Goal: Task Accomplishment & Management: Use online tool/utility

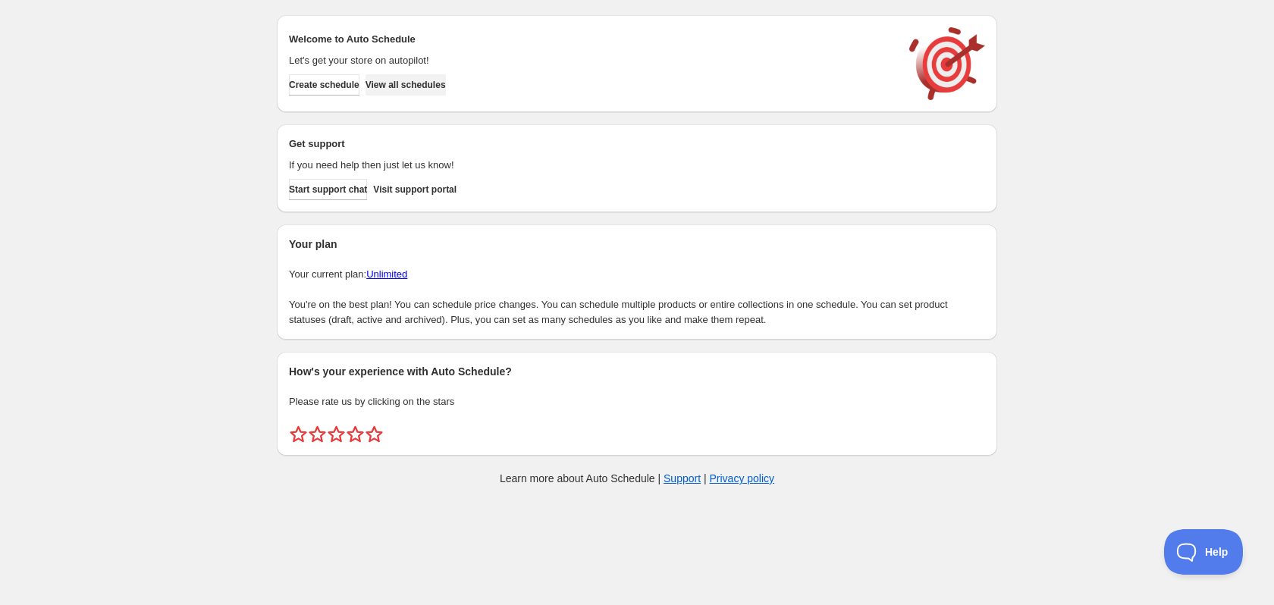
click at [446, 89] on span "View all schedules" at bounding box center [405, 85] width 80 height 12
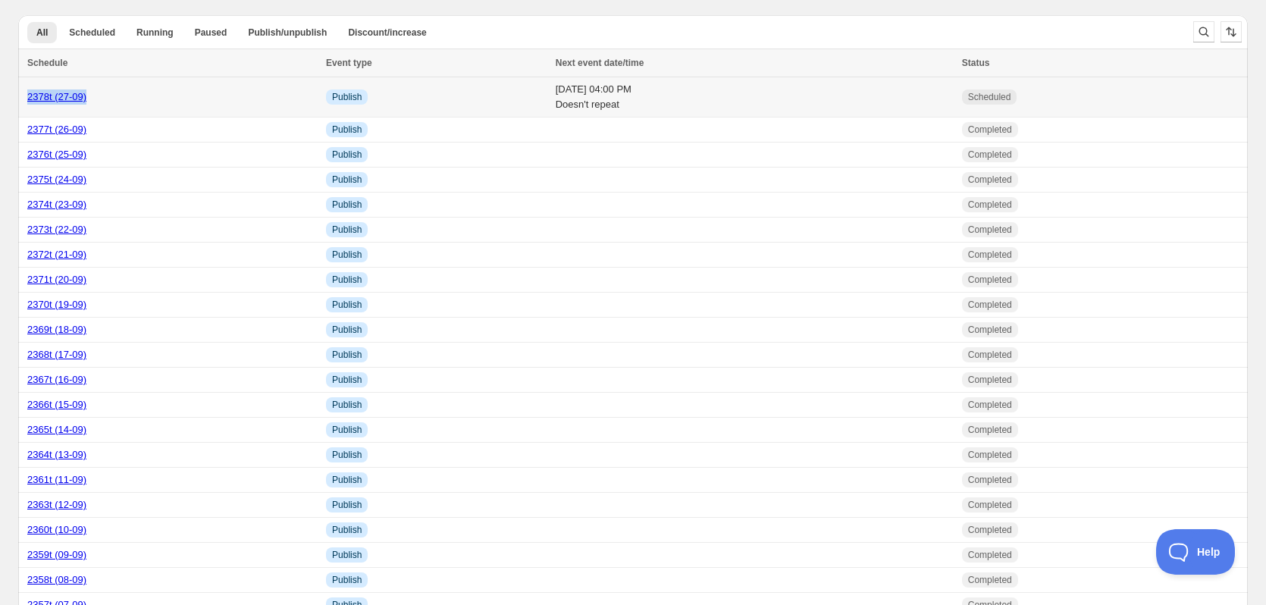
copy link "2378t (27-09)"
drag, startPoint x: 94, startPoint y: 94, endPoint x: 21, endPoint y: 97, distance: 72.9
click at [21, 97] on td "2378t (27-09)" at bounding box center [169, 97] width 303 height 40
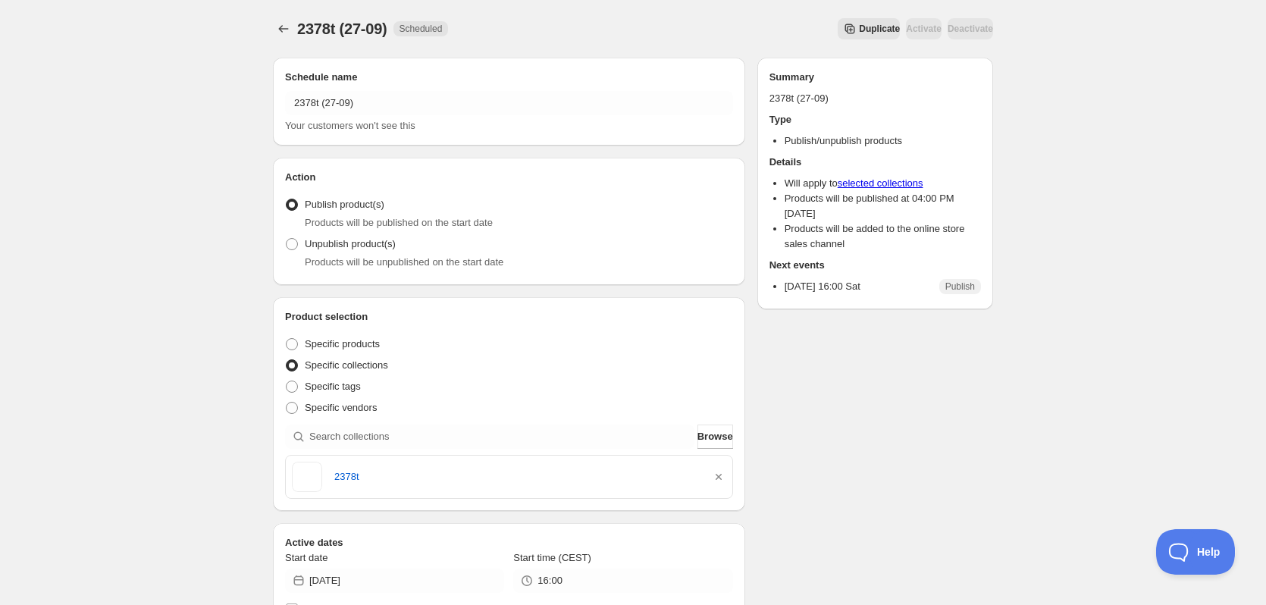
click at [838, 35] on button "Duplicate" at bounding box center [869, 28] width 62 height 21
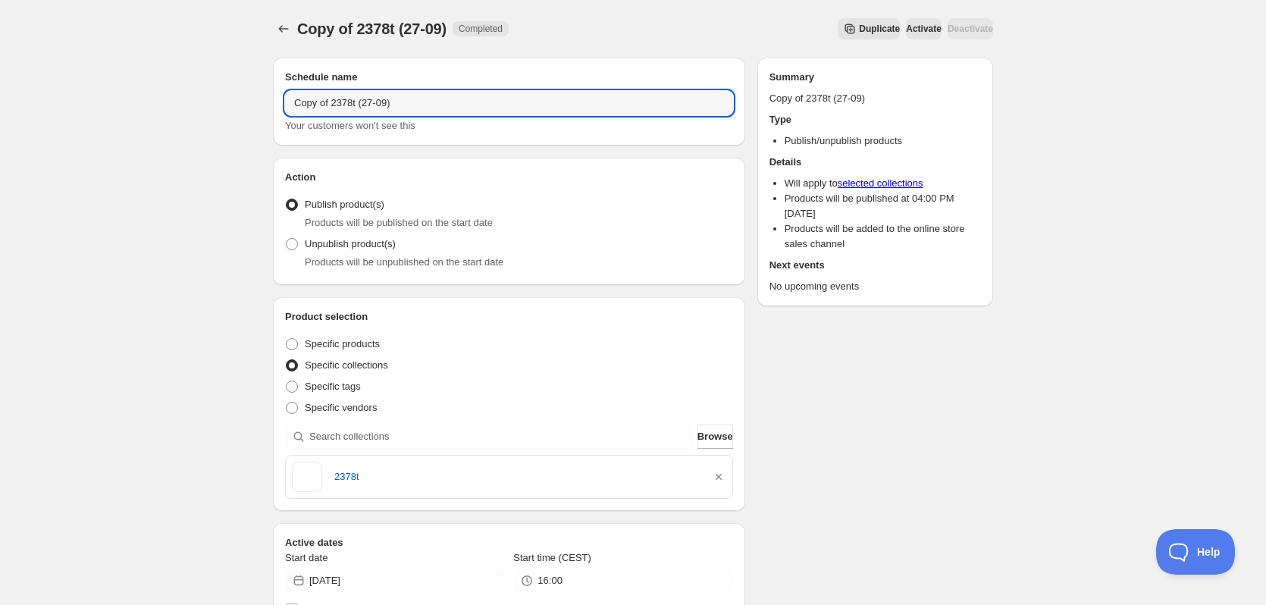
drag, startPoint x: 331, startPoint y: 105, endPoint x: 233, endPoint y: 105, distance: 98.6
click at [234, 105] on div "Copy of 2378t (27-09). This page is ready Copy of 2378t (27-09) Completed Dupli…" at bounding box center [633, 583] width 1266 height 1166
click at [312, 105] on input "2378t (27-09)" at bounding box center [509, 103] width 448 height 24
click at [330, 103] on input "2379t (27-09)" at bounding box center [509, 103] width 448 height 24
click at [296, 101] on input "2379t (28-09)" at bounding box center [509, 103] width 448 height 24
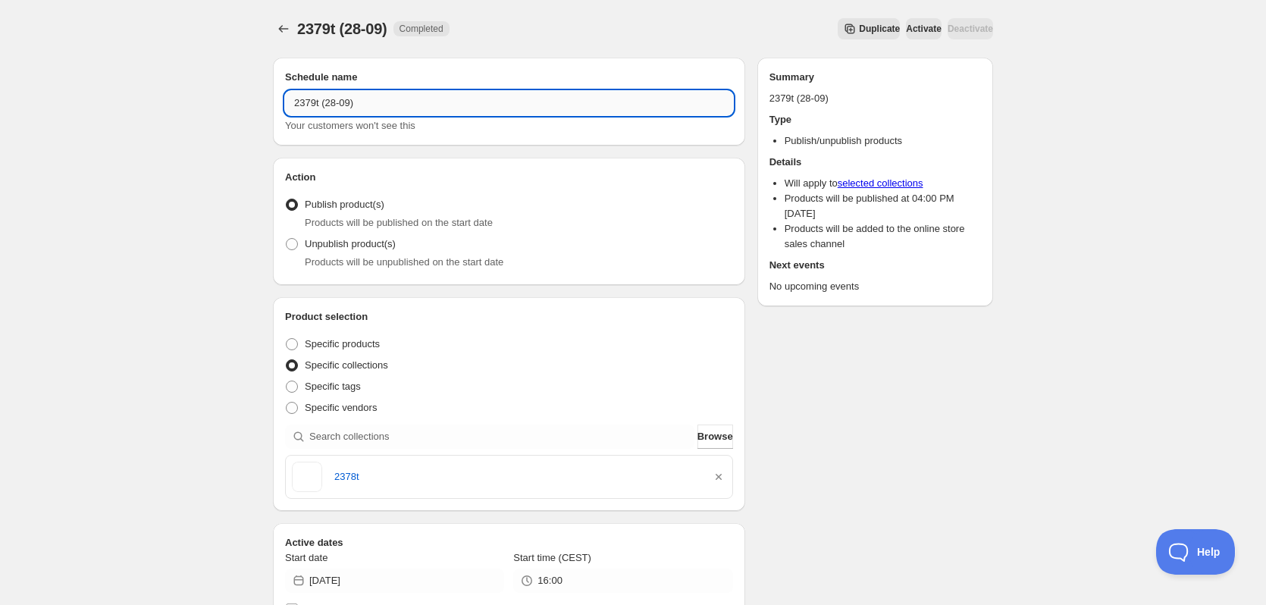
click at [296, 101] on input "2379t (28-09)" at bounding box center [509, 103] width 448 height 24
type input "2379t (28-09)"
click at [725, 477] on icon "button" at bounding box center [718, 476] width 15 height 15
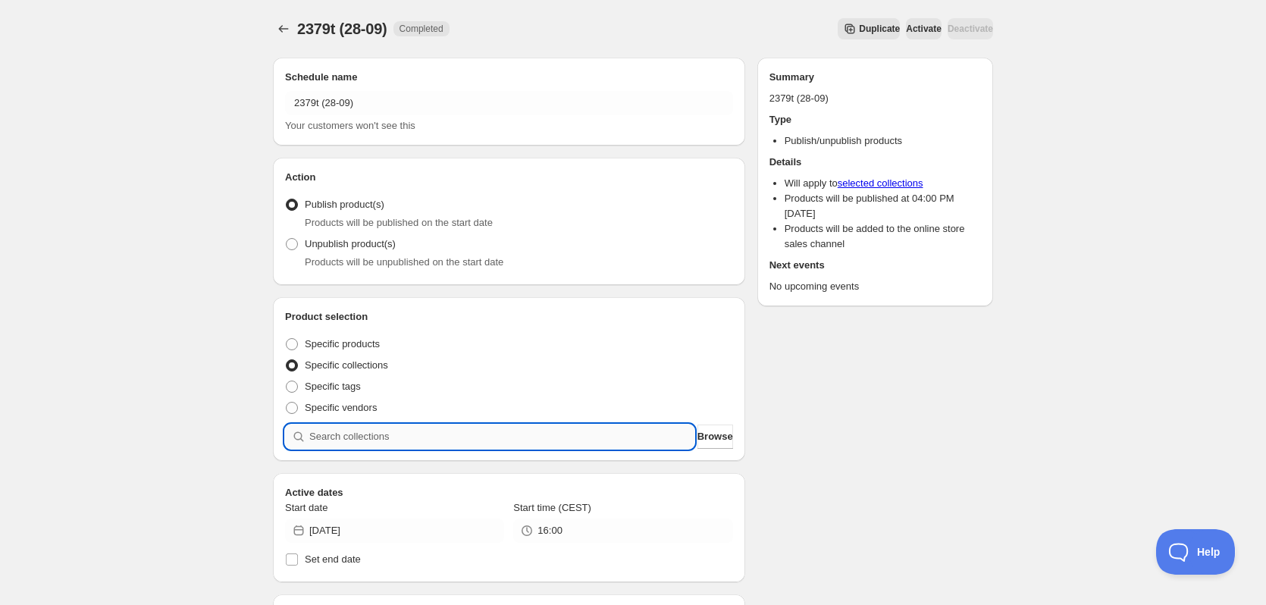
click at [558, 446] on input "search" at bounding box center [501, 437] width 385 height 24
paste input "2379t"
type input "2379t"
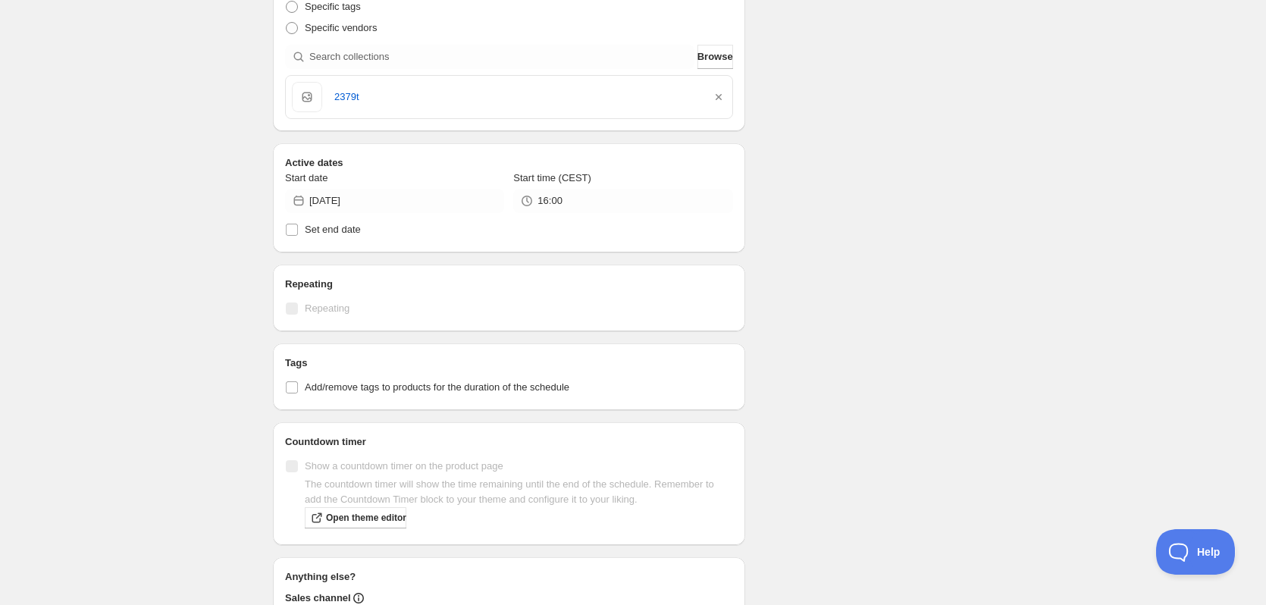
scroll to position [531, 0]
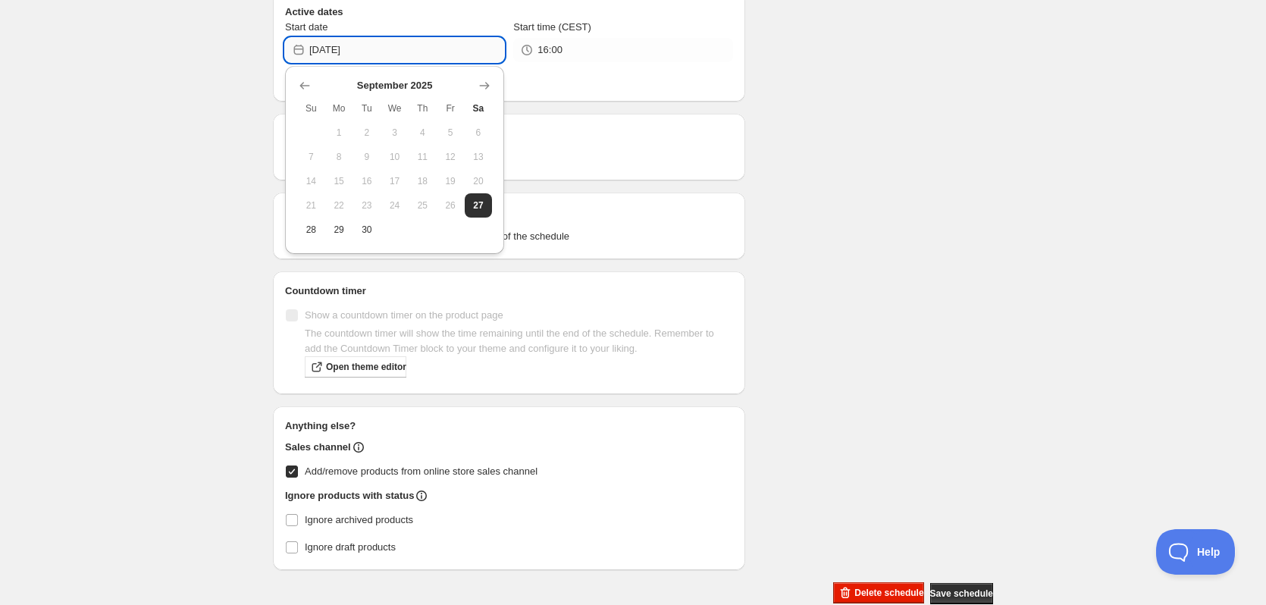
drag, startPoint x: 352, startPoint y: 49, endPoint x: 378, endPoint y: 50, distance: 26.5
click at [378, 50] on input "2025-09-27" at bounding box center [406, 50] width 195 height 24
type input "2025-09-28"
click at [928, 214] on div "Schedule name 2379t (28-09) Your customers won't see this Action Action Publish…" at bounding box center [627, 60] width 732 height 1090
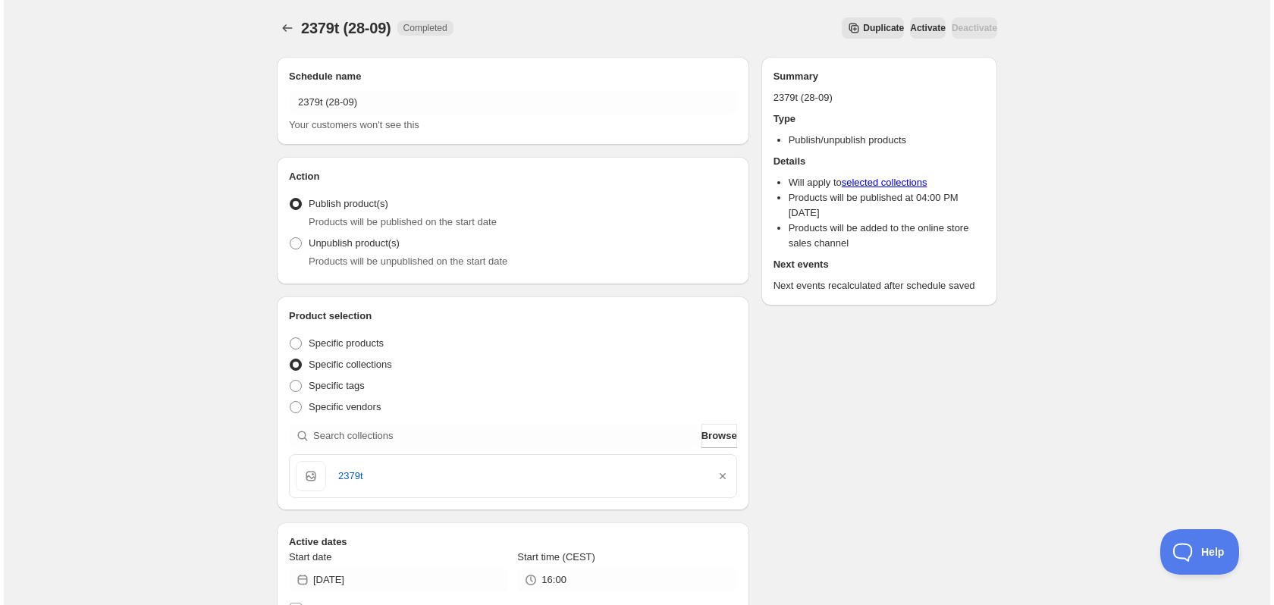
scroll to position [0, 0]
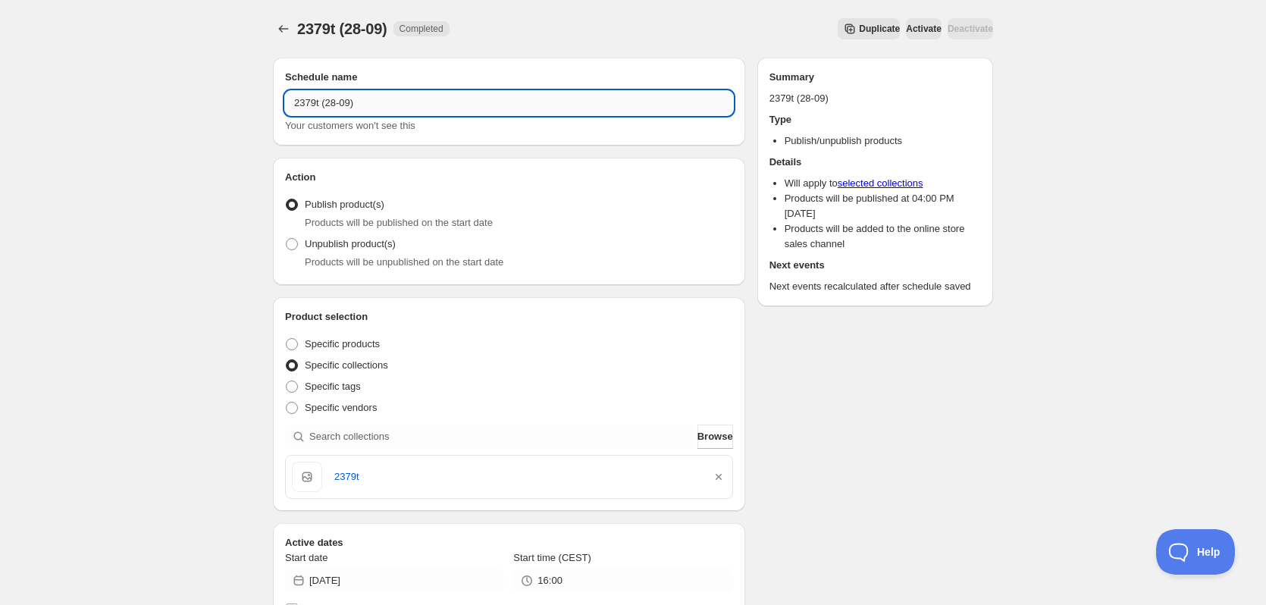
click at [450, 97] on input "2379t (28-09)" at bounding box center [509, 103] width 448 height 24
click at [465, 99] on input "2379t (28-09)" at bounding box center [509, 103] width 448 height 24
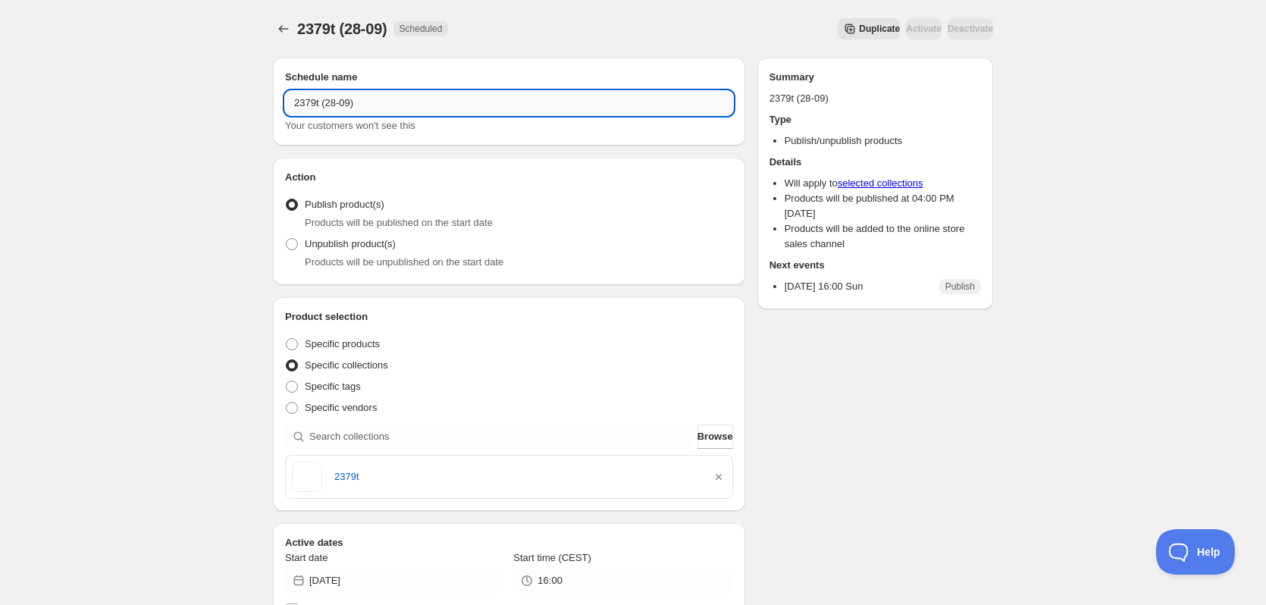
click at [465, 99] on input "2379t (28-09)" at bounding box center [509, 103] width 448 height 24
click at [859, 27] on span "Duplicate" at bounding box center [879, 29] width 41 height 12
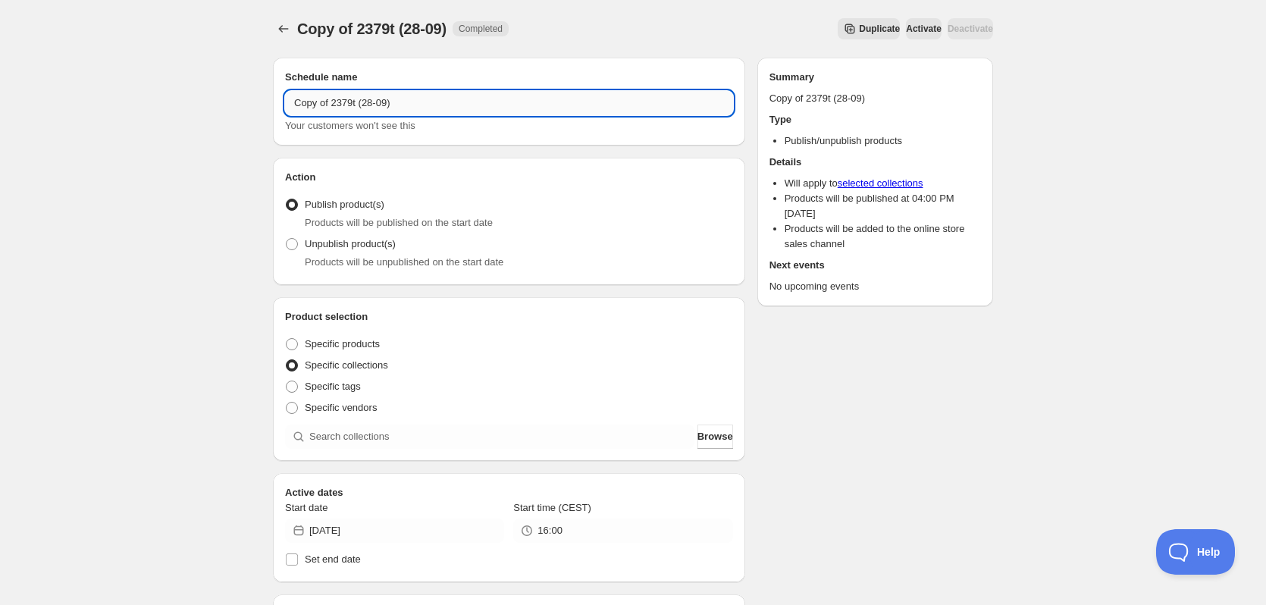
click at [357, 98] on input "Copy of 2379t (28-09)" at bounding box center [509, 103] width 448 height 24
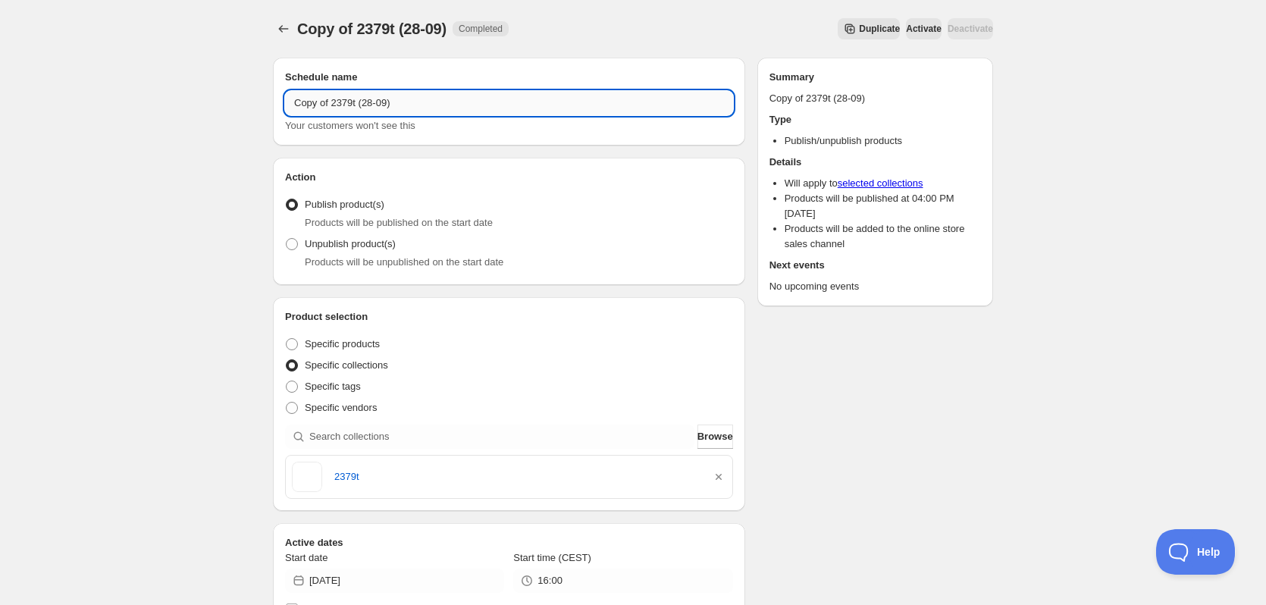
paste input "text"
drag, startPoint x: 313, startPoint y: 102, endPoint x: 306, endPoint y: 104, distance: 7.7
click at [306, 104] on input "2379t (28-09)" at bounding box center [509, 103] width 448 height 24
click at [334, 105] on input "2380t (28-09)" at bounding box center [509, 103] width 448 height 24
click at [300, 106] on input "2380t (29-09)" at bounding box center [509, 103] width 448 height 24
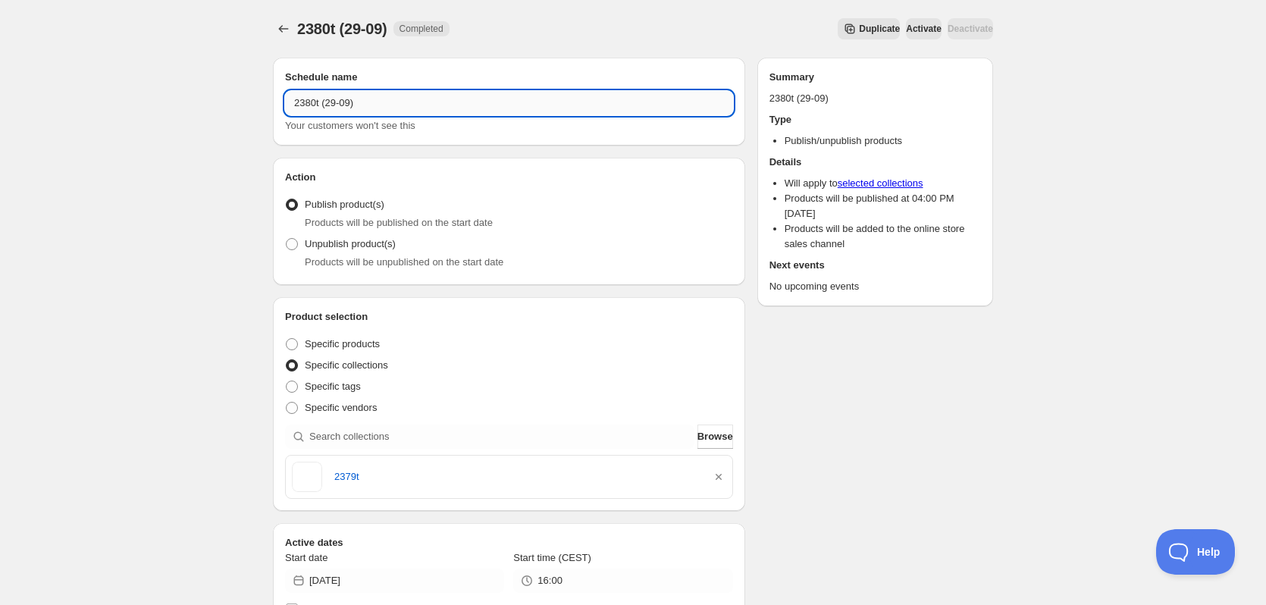
click at [300, 106] on input "2380t (29-09)" at bounding box center [509, 103] width 448 height 24
type input "2380t (29-09)"
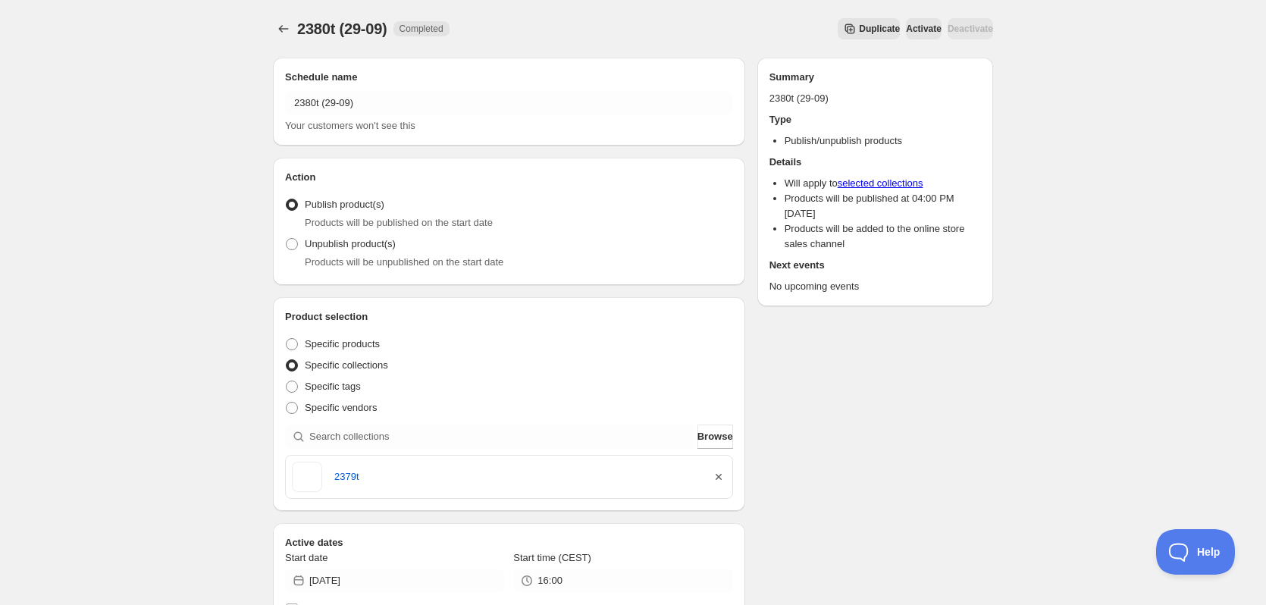
click at [719, 477] on icon "button" at bounding box center [719, 477] width 6 height 6
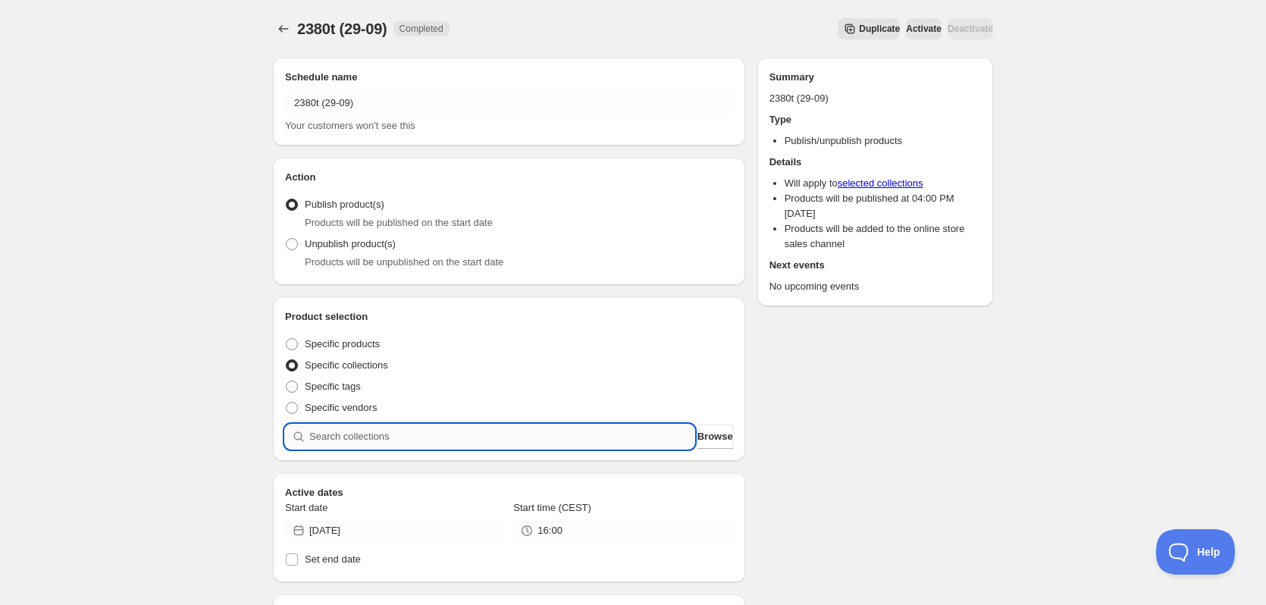
click at [526, 435] on input "search" at bounding box center [501, 437] width 385 height 24
paste input "2380t"
type input "2380t"
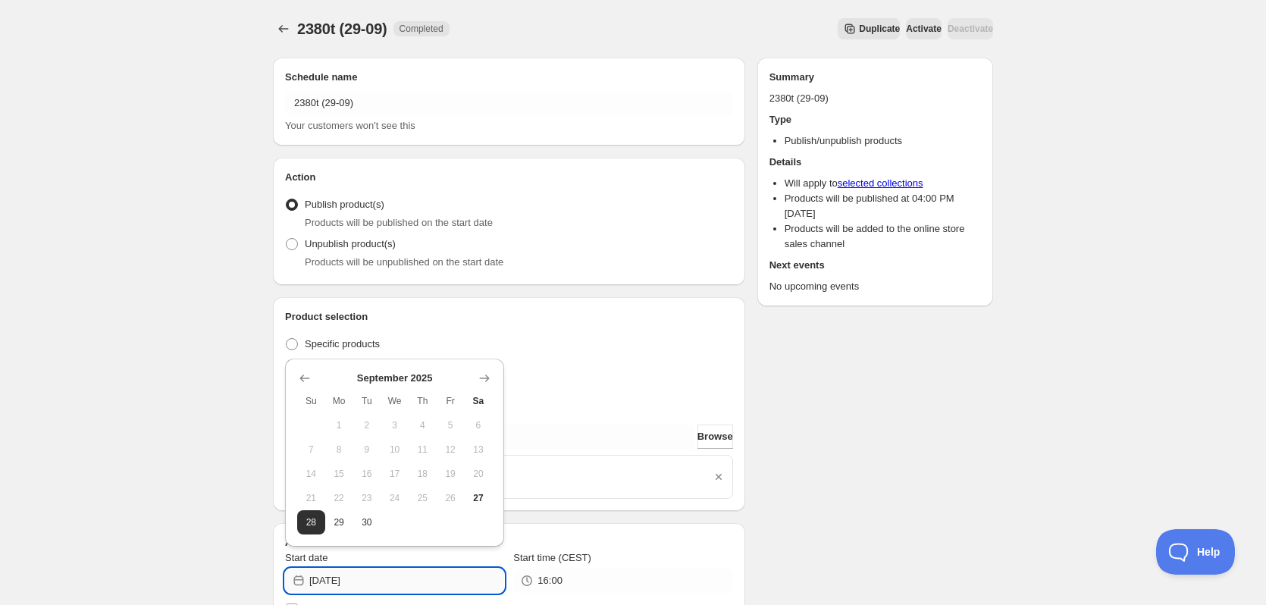
click at [355, 587] on input "2025-09-28" at bounding box center [406, 581] width 195 height 24
type input "2025-09-29"
click at [155, 483] on div "2380t (29-09). This page is ready 2380t (29-09) Completed Duplicate Activate De…" at bounding box center [633, 583] width 1266 height 1166
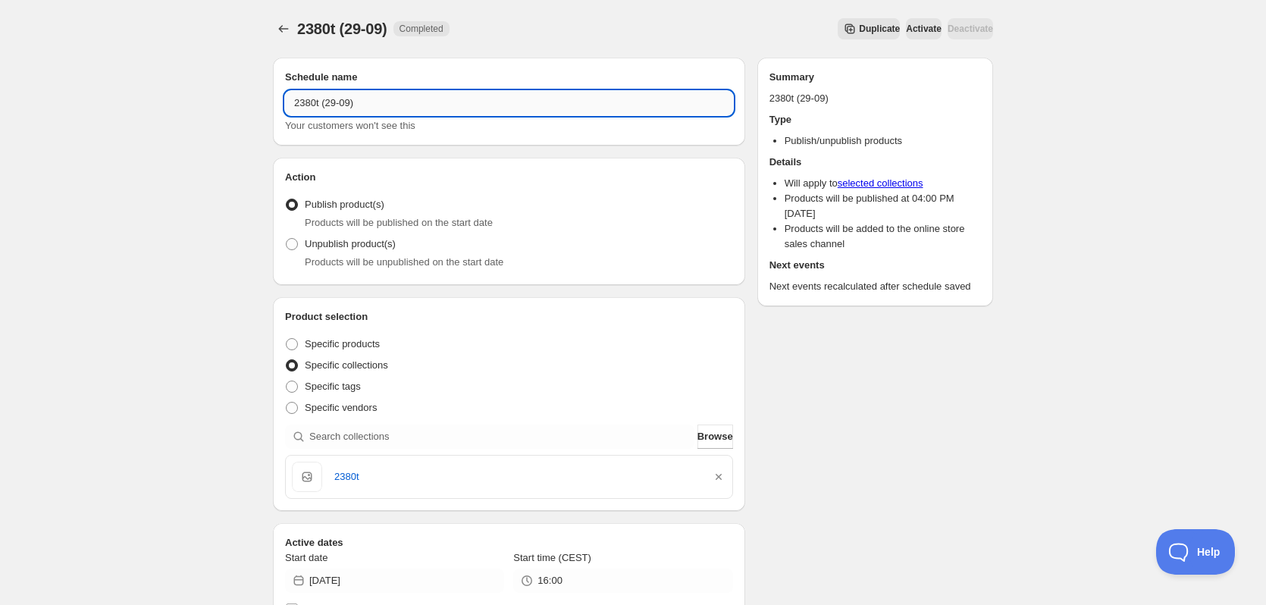
click at [380, 107] on input "2380t (29-09)" at bounding box center [509, 103] width 448 height 24
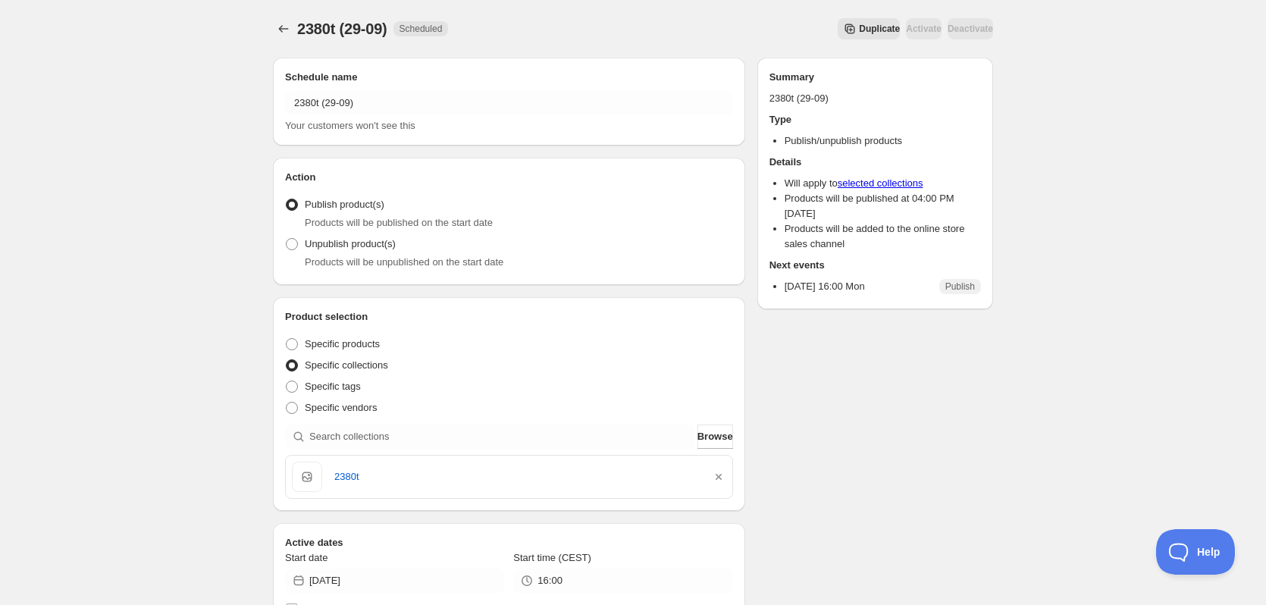
click at [859, 33] on span "Duplicate" at bounding box center [879, 29] width 41 height 12
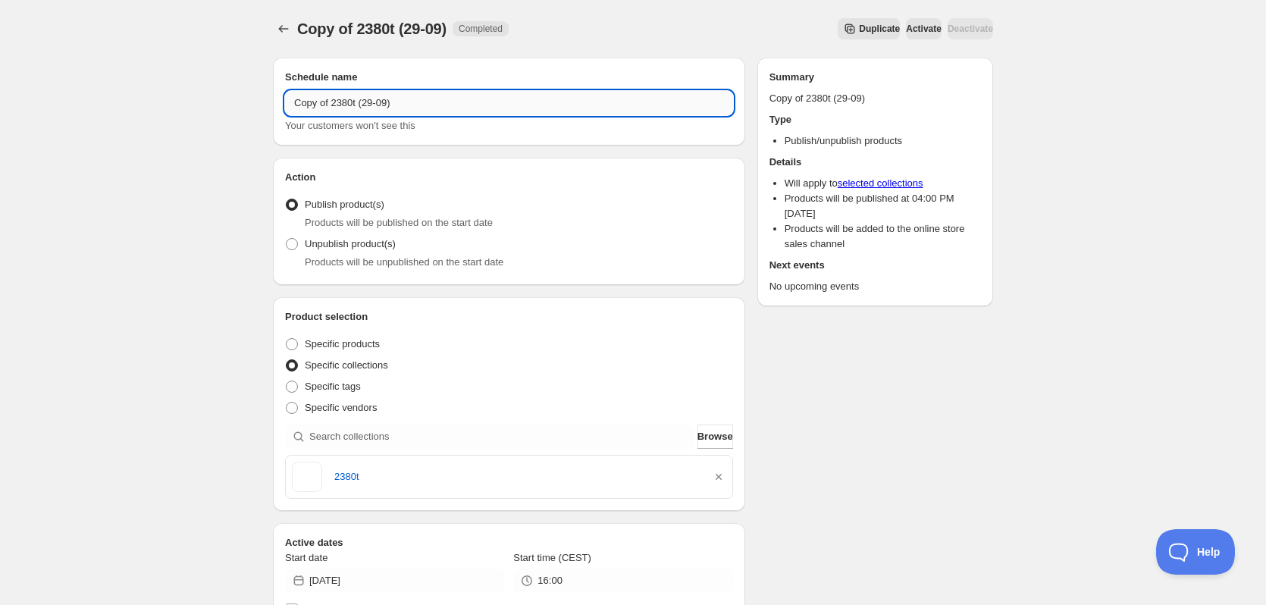
click at [337, 111] on input "Copy of 2380t (29-09)" at bounding box center [509, 103] width 448 height 24
paste input "text"
click at [315, 99] on input "2380t (29-09)" at bounding box center [509, 103] width 448 height 24
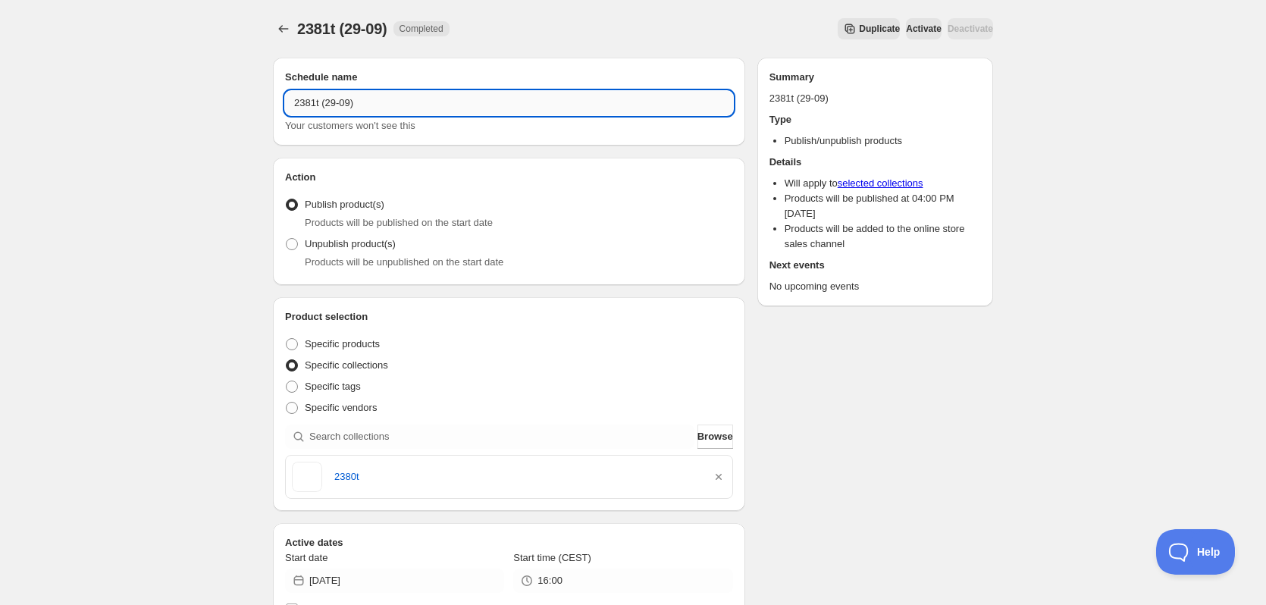
drag, startPoint x: 334, startPoint y: 96, endPoint x: 325, endPoint y: 98, distance: 8.5
click at [325, 98] on input "2381t (29-09)" at bounding box center [509, 103] width 448 height 24
click at [308, 102] on input "2381t (30-09)" at bounding box center [509, 103] width 448 height 24
type input "2381t (30-09)"
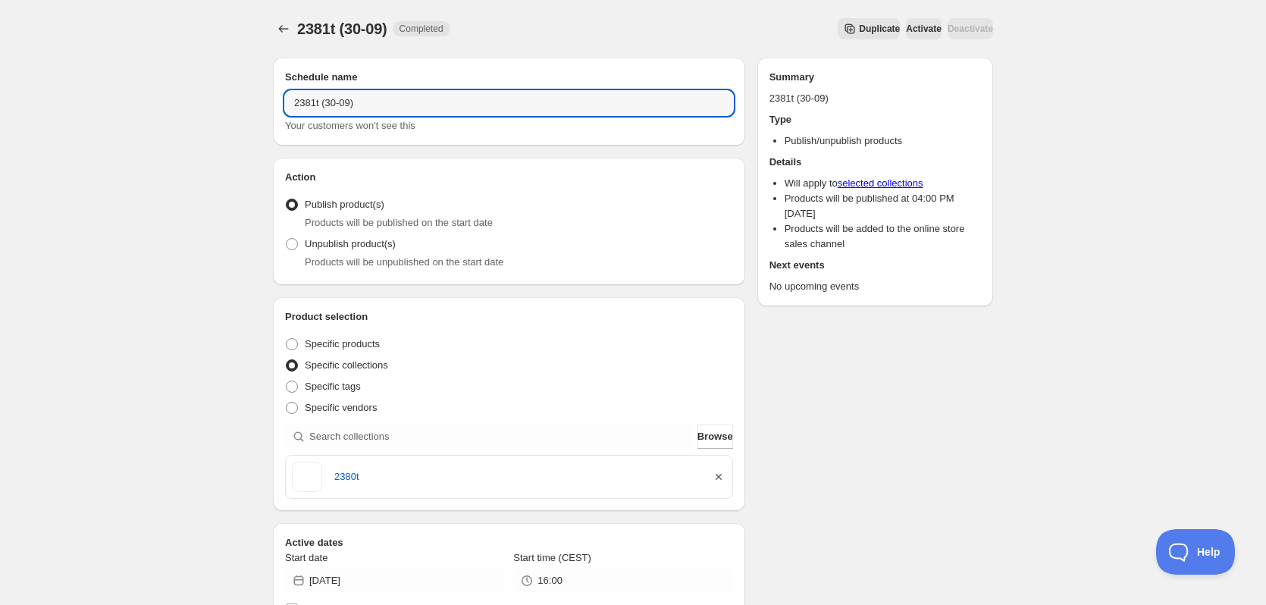
click at [717, 481] on icon "button" at bounding box center [718, 476] width 15 height 15
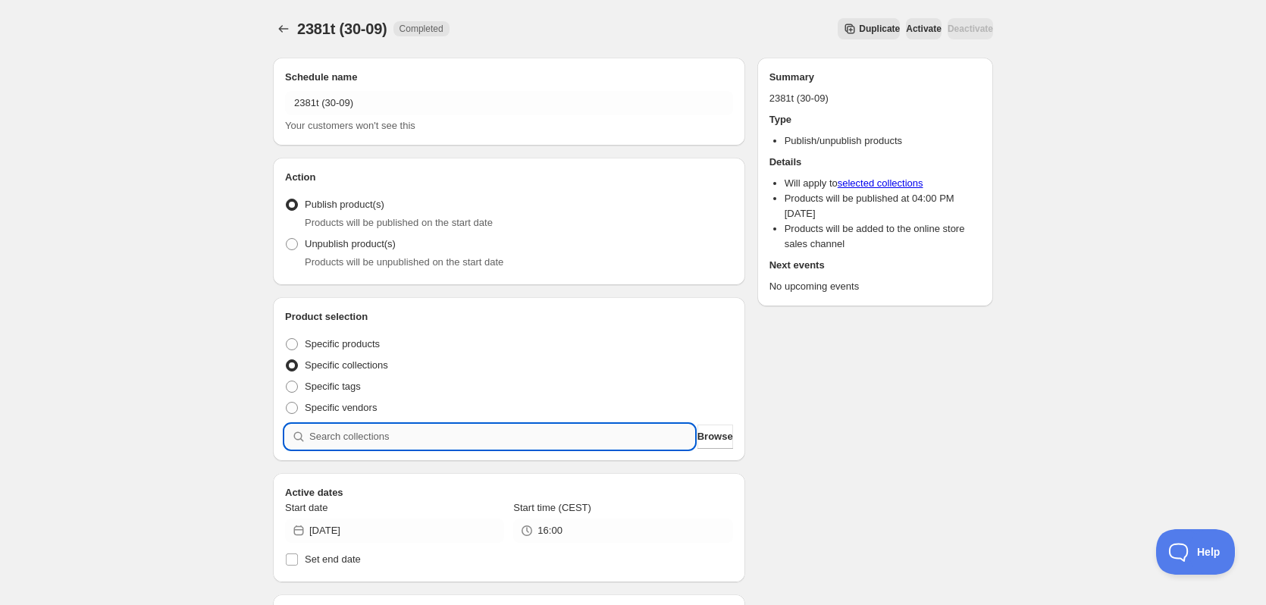
click at [497, 444] on input "search" at bounding box center [501, 437] width 385 height 24
paste input "2381t"
type input "2381t"
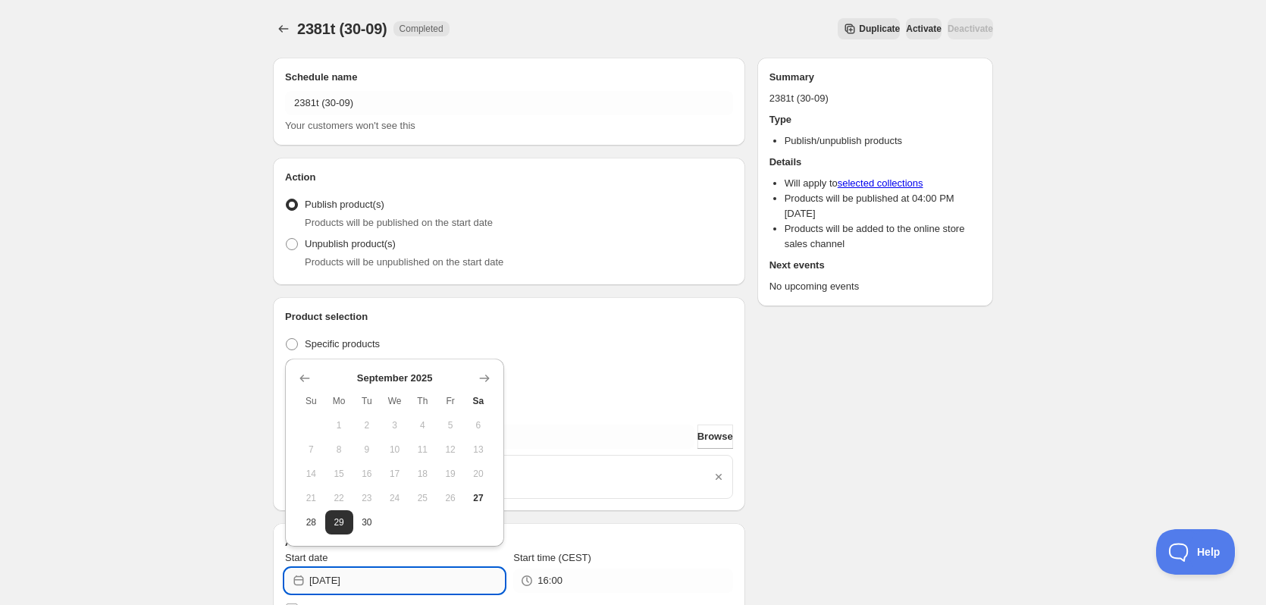
drag, startPoint x: 350, startPoint y: 583, endPoint x: 381, endPoint y: 584, distance: 31.1
click at [381, 584] on input "2025-09-29" at bounding box center [406, 581] width 195 height 24
type input "[DATE]"
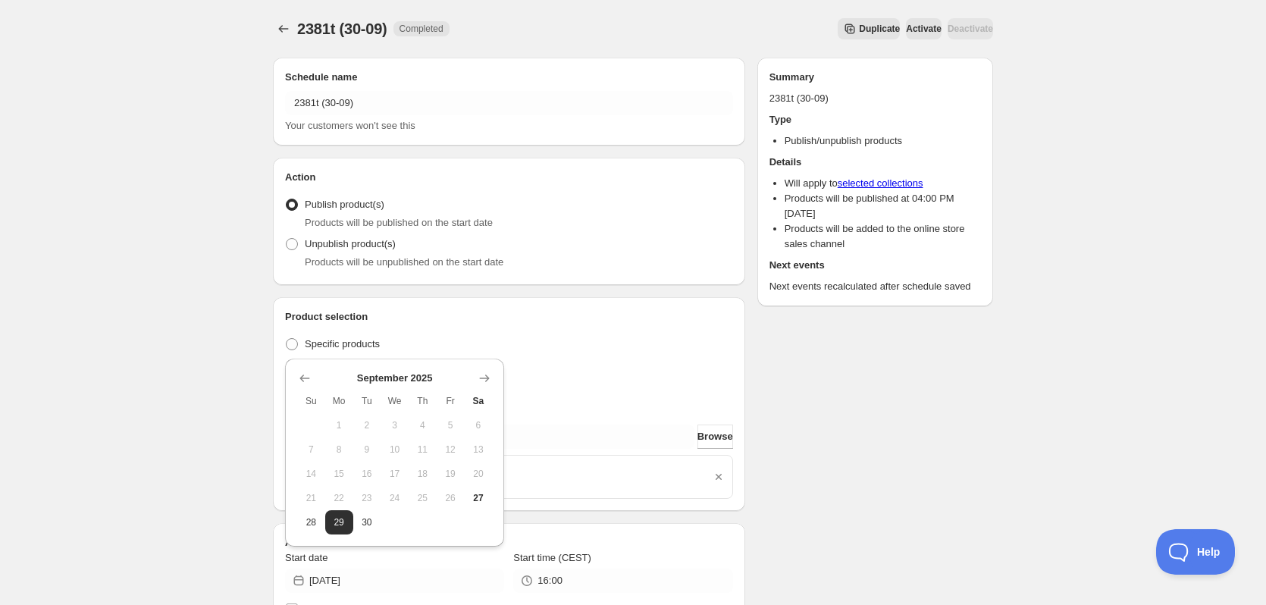
click at [838, 542] on div "Schedule name 2381t (30-09) Your customers won't see this Action Action Publish…" at bounding box center [627, 590] width 732 height 1090
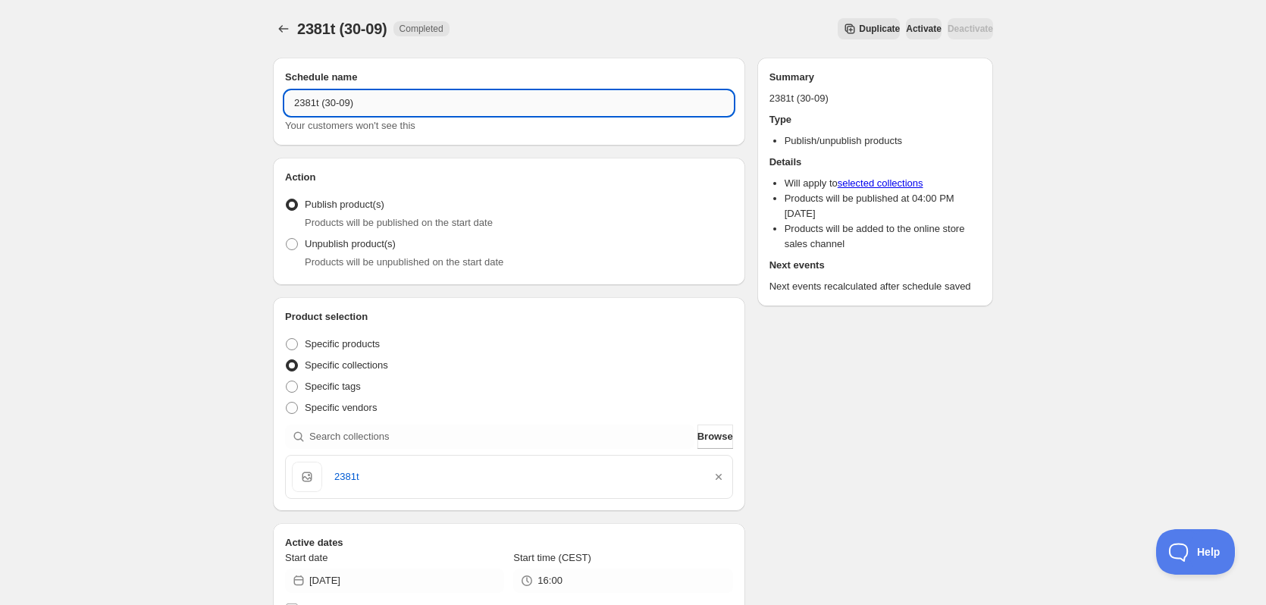
click at [348, 101] on input "2381t (30-09)" at bounding box center [509, 103] width 448 height 24
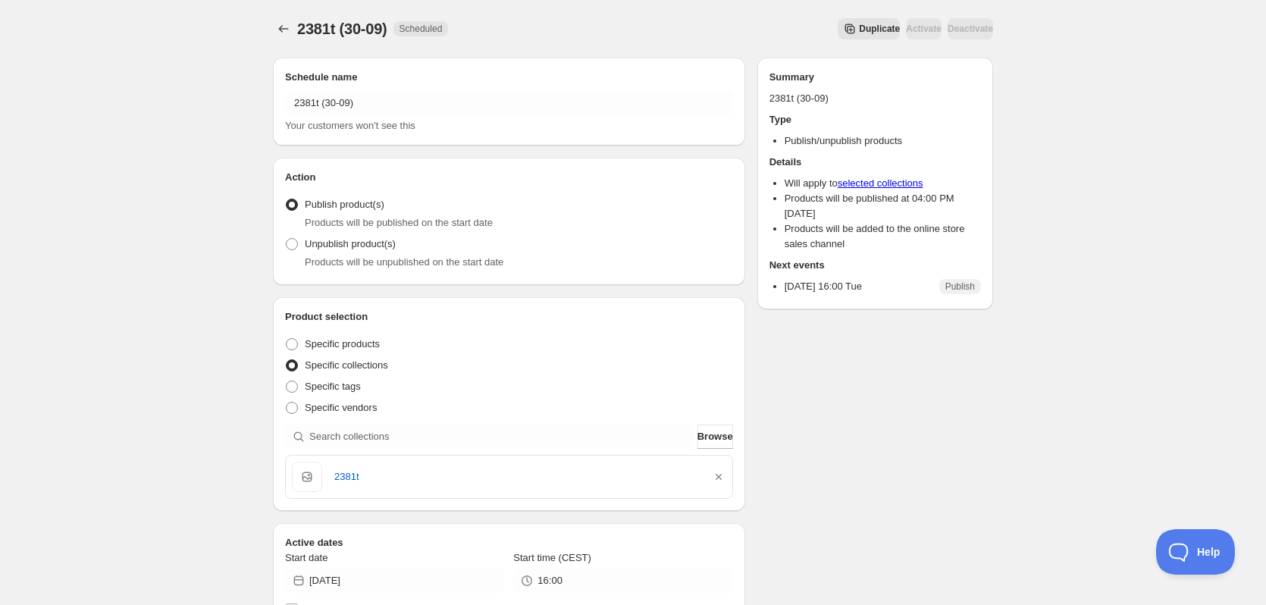
click at [859, 33] on span "Duplicate" at bounding box center [879, 29] width 41 height 12
click at [413, 117] on div "Copy of 2381t (30-09) Your customers won't see this" at bounding box center [509, 112] width 448 height 42
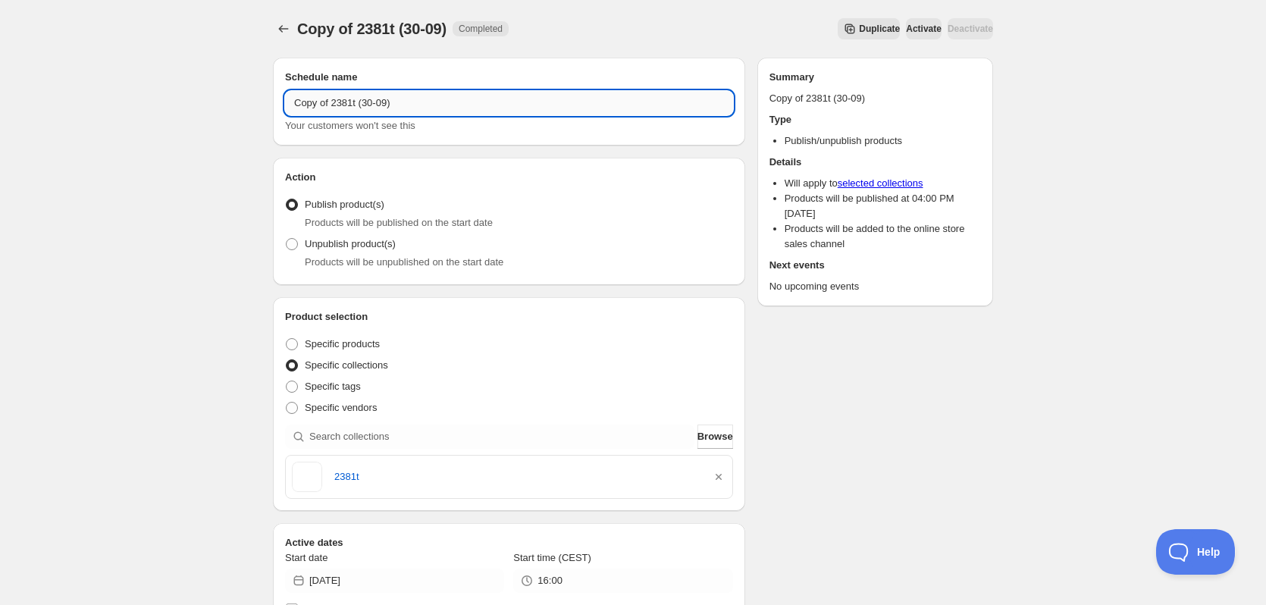
click at [413, 114] on input "Copy of 2381t (30-09)" at bounding box center [509, 103] width 448 height 24
paste input "text"
click at [315, 107] on input "2381t (30-09)" at bounding box center [509, 103] width 448 height 24
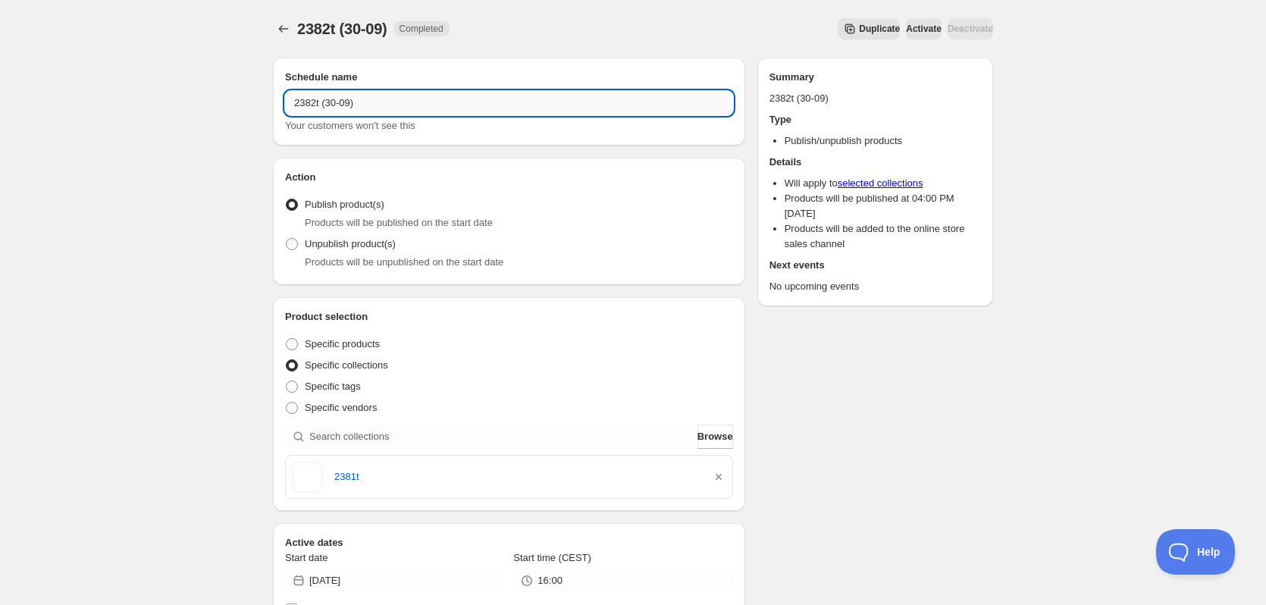
drag, startPoint x: 325, startPoint y: 105, endPoint x: 350, endPoint y: 105, distance: 25.0
click at [350, 105] on input "2382t (30-09)" at bounding box center [509, 103] width 448 height 24
click at [290, 102] on input "2382t (01-10)" at bounding box center [509, 103] width 448 height 24
type input "2382t (01-10)"
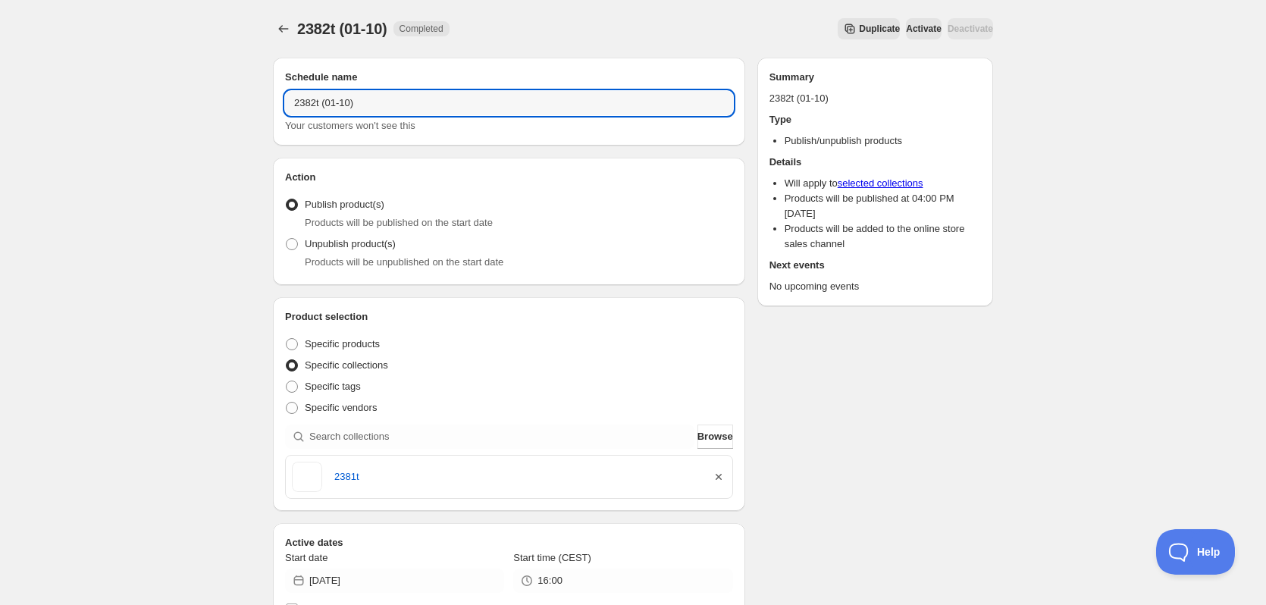
click at [720, 478] on icon "button" at bounding box center [719, 477] width 6 height 6
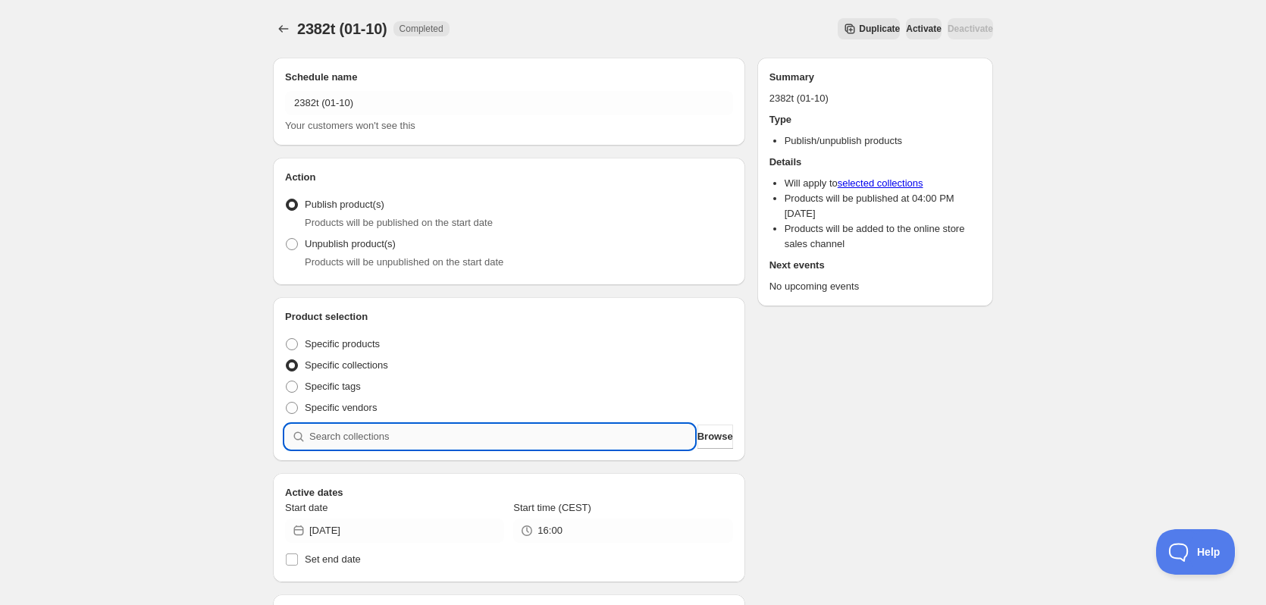
click at [575, 444] on input "search" at bounding box center [501, 437] width 385 height 24
paste input "2382t"
type input "2382t"
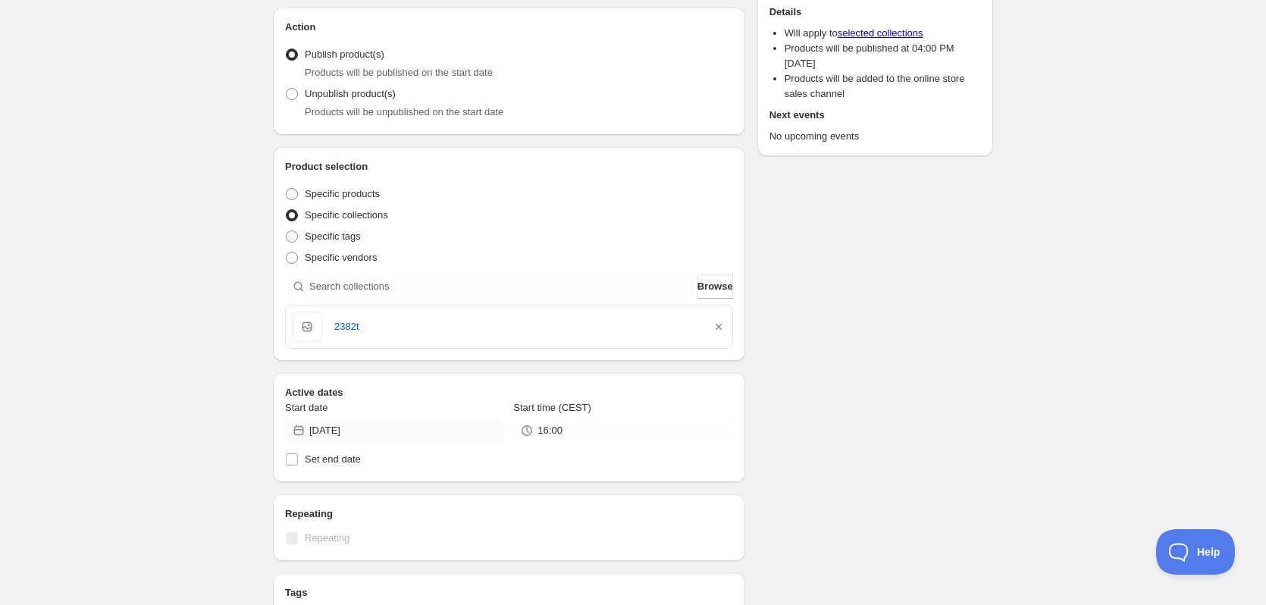
scroll to position [152, 0]
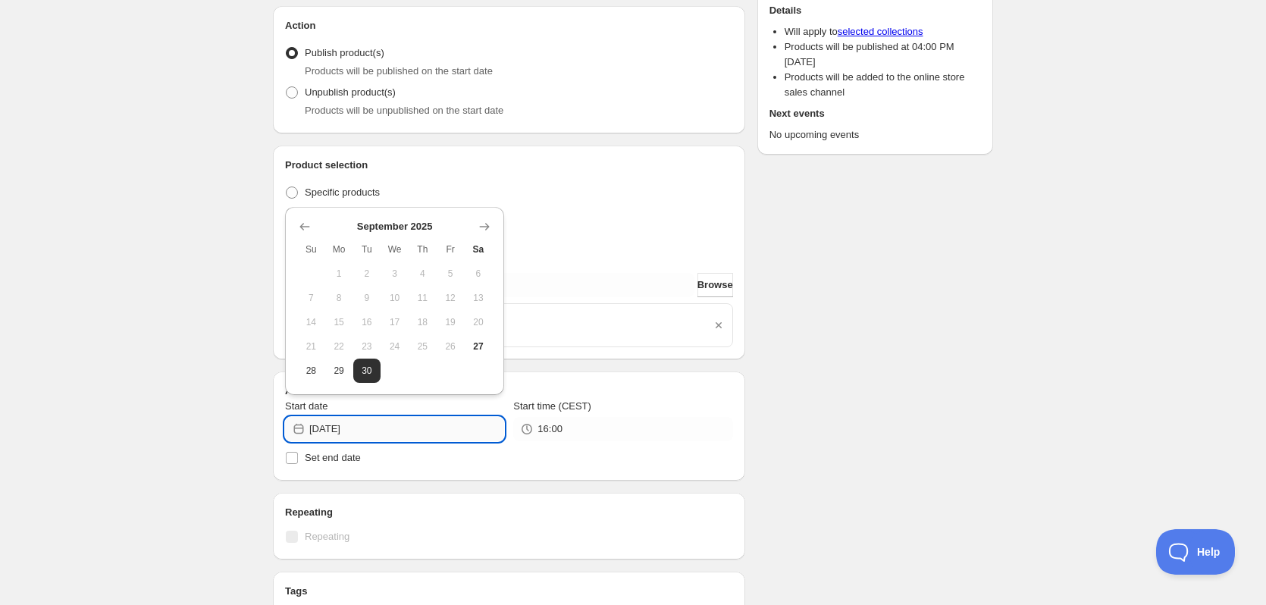
drag, startPoint x: 335, startPoint y: 428, endPoint x: 402, endPoint y: 434, distance: 67.0
click at [402, 434] on input "[DATE]" at bounding box center [406, 429] width 195 height 24
type input "[DATE]"
click at [130, 381] on div "2382t (01-10). This page is ready 2382t (01-10) Completed Duplicate Activate De…" at bounding box center [633, 431] width 1266 height 1166
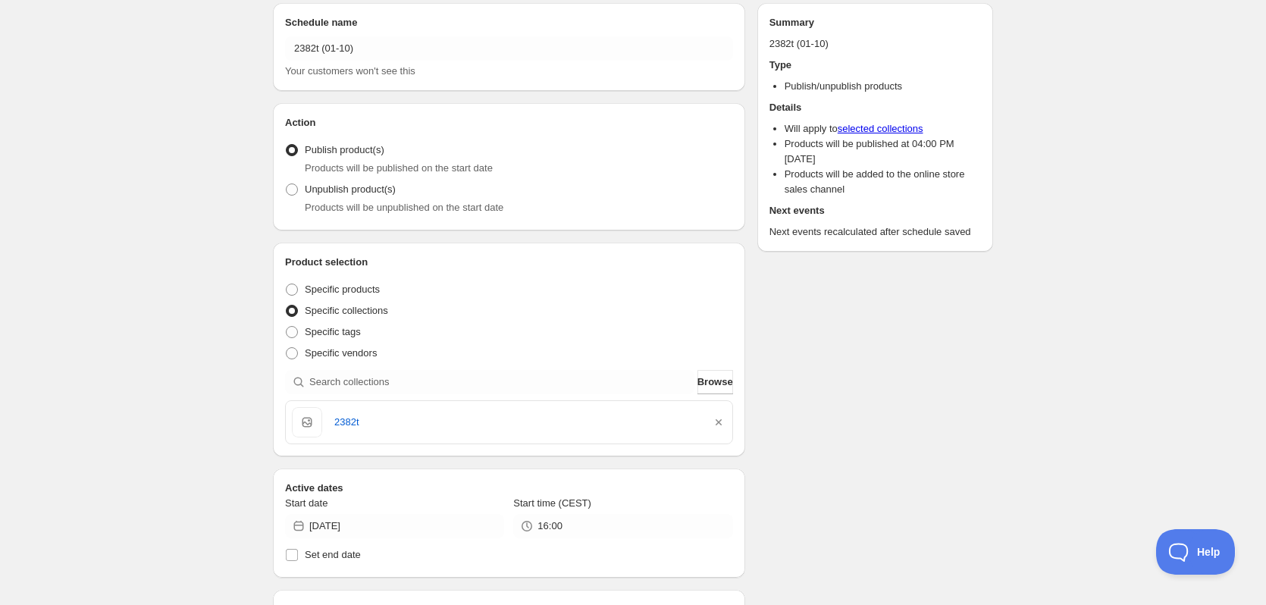
scroll to position [0, 0]
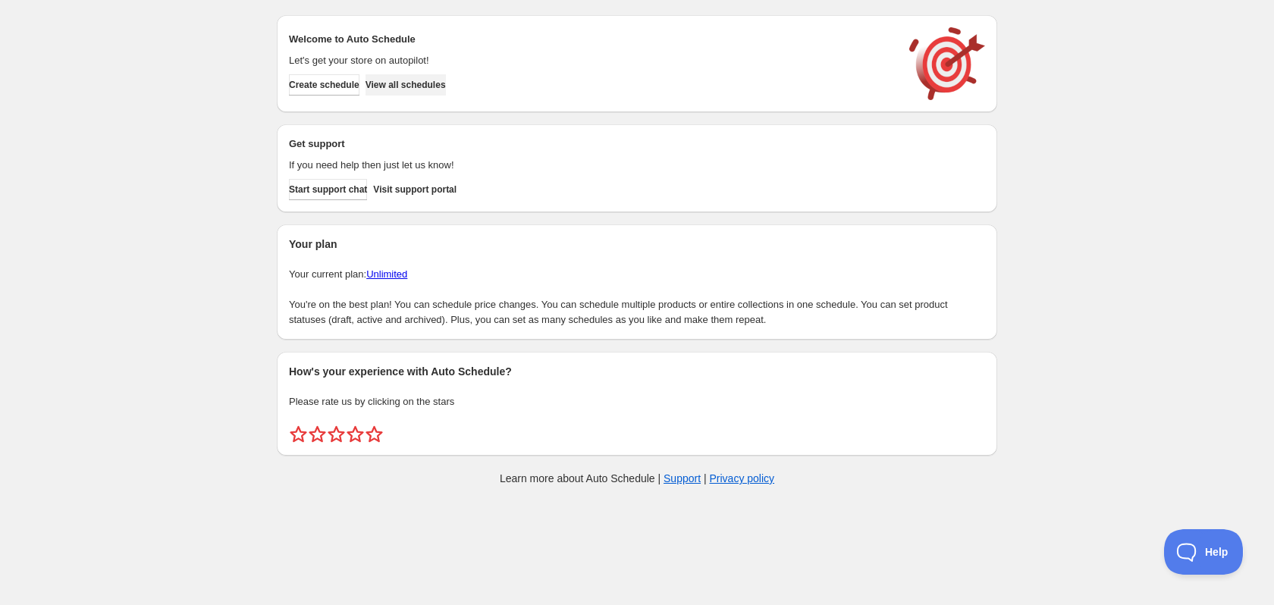
click at [392, 77] on button "View all schedules" at bounding box center [405, 84] width 80 height 21
